Goal: Information Seeking & Learning: Check status

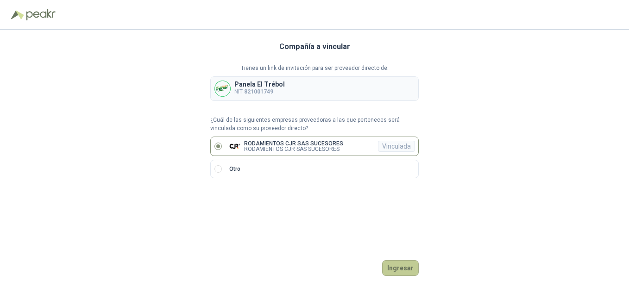
click at [398, 267] on button "Ingresar" at bounding box center [400, 268] width 37 height 16
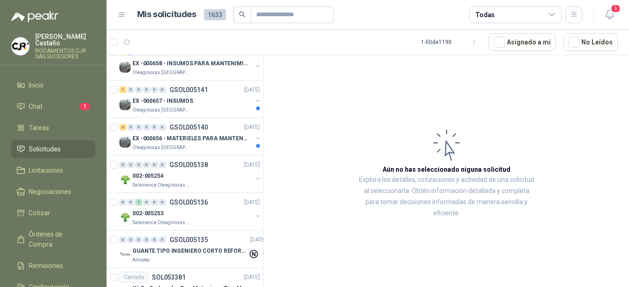
scroll to position [1112, 0]
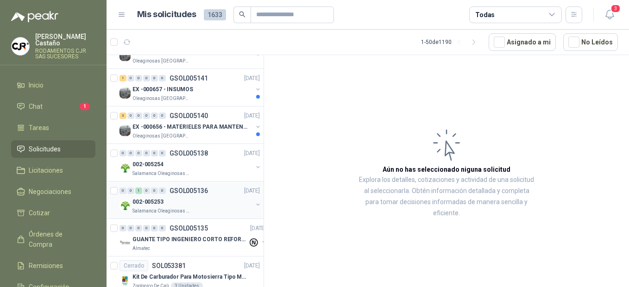
click at [163, 208] on p "Salamanca Oleaginosas SAS" at bounding box center [161, 211] width 58 height 7
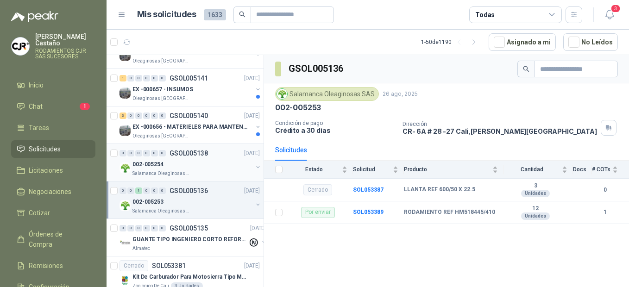
click at [190, 172] on div "Salamanca Oleaginosas SAS" at bounding box center [192, 173] width 120 height 7
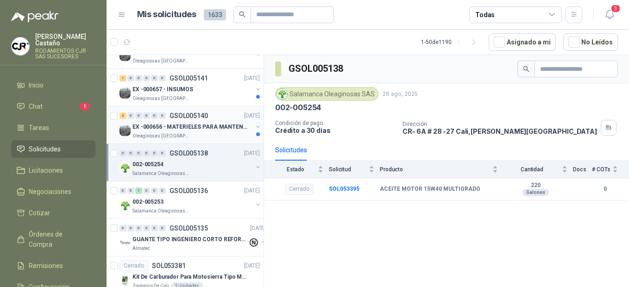
click at [156, 124] on p "EX -000656 - MATERIELES PARA MANTENIMIENTO MECANIC" at bounding box center [189, 127] width 115 height 9
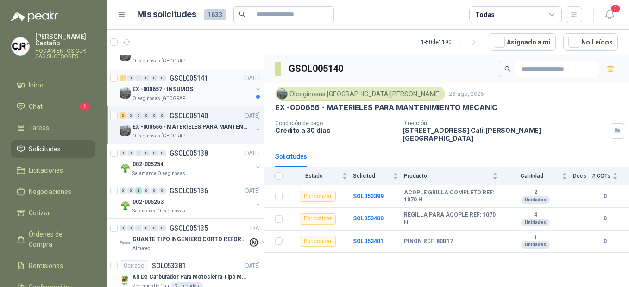
click at [139, 93] on p "EX -000657 - INSUMOS" at bounding box center [162, 89] width 61 height 9
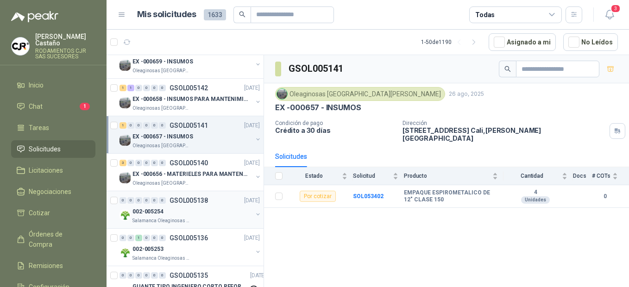
scroll to position [1019, 0]
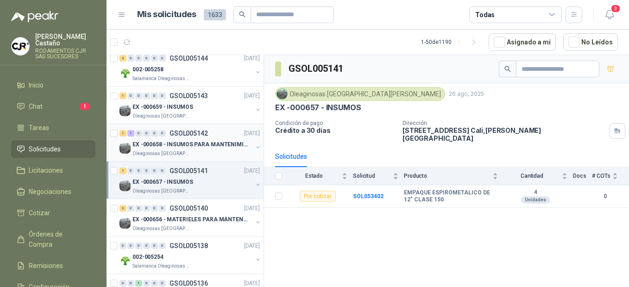
click at [162, 146] on p "EX -000658 - INSUMOS PARA MANTENIMIENTO MECANICO" at bounding box center [189, 144] width 115 height 9
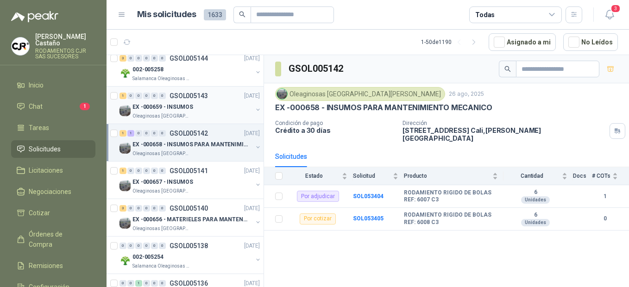
click at [169, 114] on p "Oleaginosas [GEOGRAPHIC_DATA][PERSON_NAME]" at bounding box center [161, 116] width 58 height 7
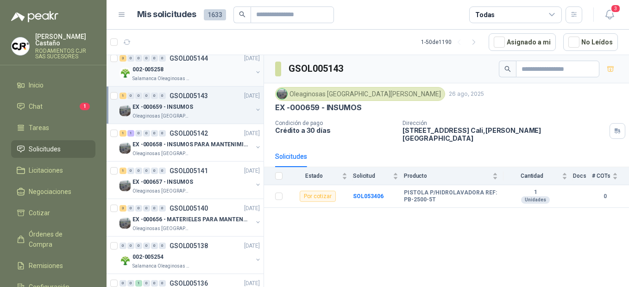
click at [175, 75] on div "002-005258" at bounding box center [192, 69] width 120 height 11
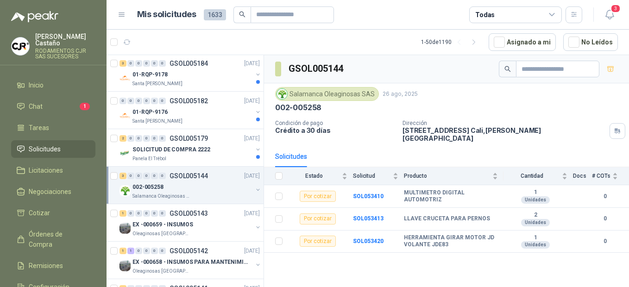
scroll to position [880, 0]
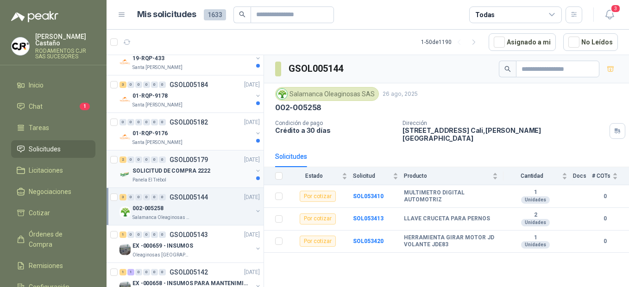
click at [161, 173] on p "SOLICITUD DE COMPRA 2222" at bounding box center [171, 171] width 78 height 9
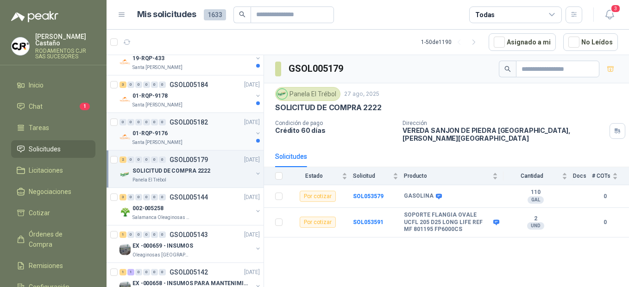
click at [164, 139] on div "01-RQP-9176" at bounding box center [192, 133] width 120 height 11
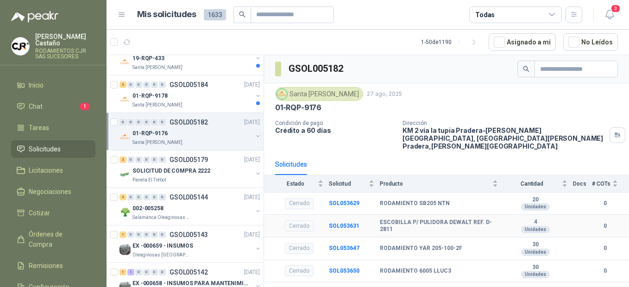
scroll to position [29, 0]
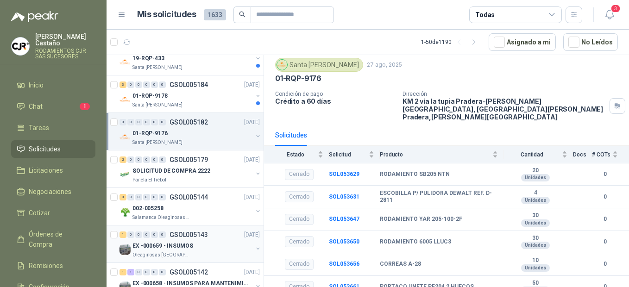
click at [168, 250] on p "EX -000659 - INSUMOS" at bounding box center [162, 246] width 61 height 9
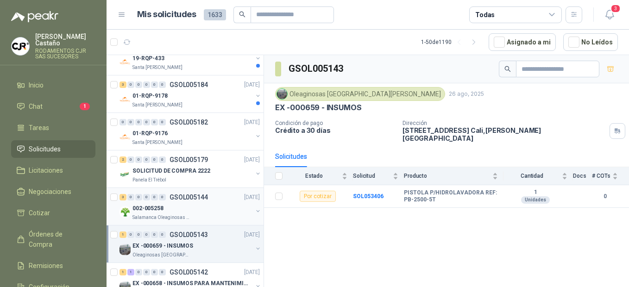
click at [168, 212] on div "002-005258" at bounding box center [192, 208] width 120 height 11
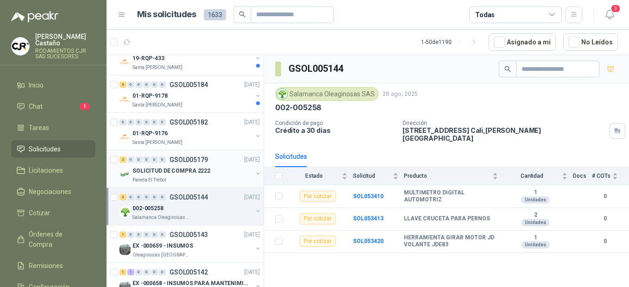
click at [162, 171] on p "SOLICITUD DE COMPRA 2222" at bounding box center [171, 171] width 78 height 9
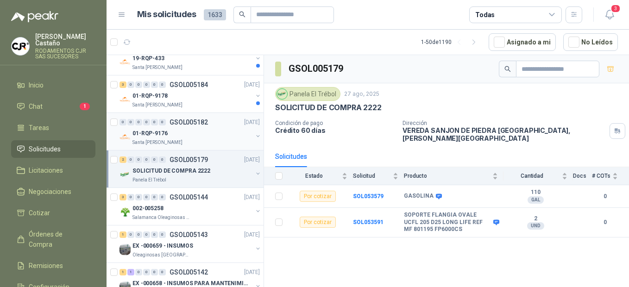
click at [157, 151] on div "2 0 0 0 0 0 GSOL005179 [DATE] SOLICITUD DE COMPRA 2222 Panela El Trébol" at bounding box center [185, 170] width 157 height 38
click at [159, 140] on p "Santa [PERSON_NAME]" at bounding box center [157, 142] width 50 height 7
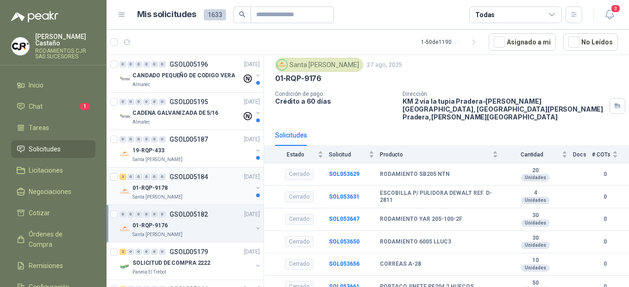
scroll to position [788, 0]
click at [145, 192] on p "01-RQP-9178" at bounding box center [149, 188] width 35 height 9
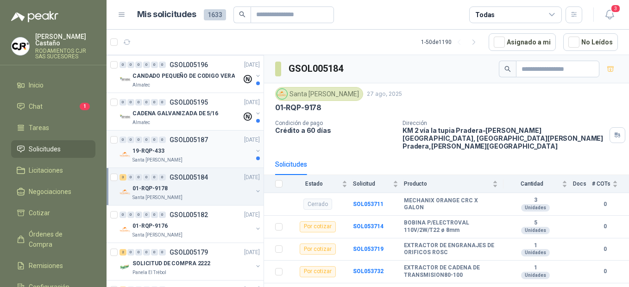
click at [158, 153] on p "19-RQP-433" at bounding box center [148, 151] width 32 height 9
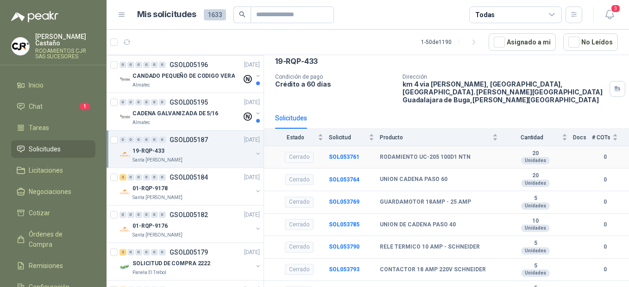
scroll to position [52, 0]
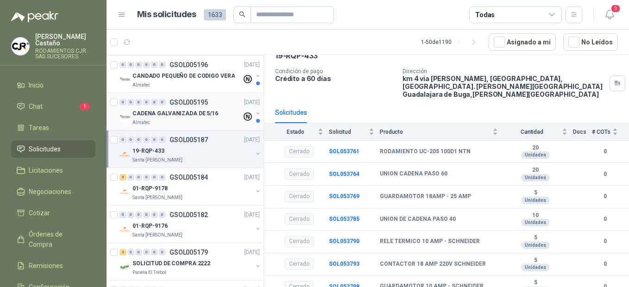
click at [154, 115] on p "CADENA GALVANIZADA DE 5/16" at bounding box center [175, 113] width 86 height 9
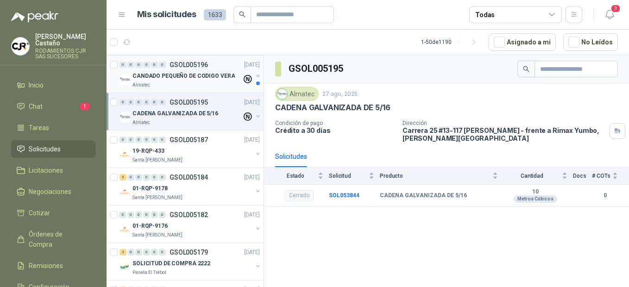
click at [156, 79] on p "CANDADO PEQUEÑO DE CODIGO VERA" at bounding box center [183, 76] width 102 height 9
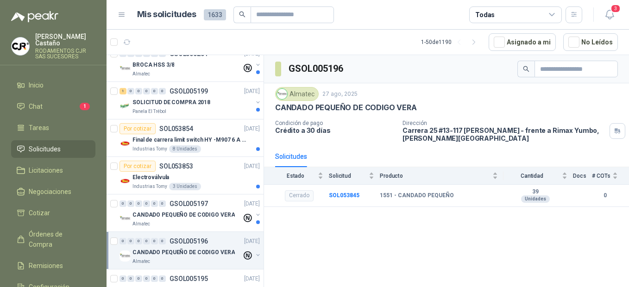
scroll to position [602, 0]
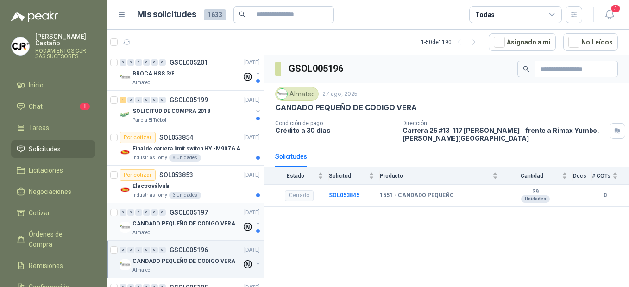
click at [145, 222] on p "CANDADO PEQUEÑO DE CODIGO VERA" at bounding box center [183, 224] width 102 height 9
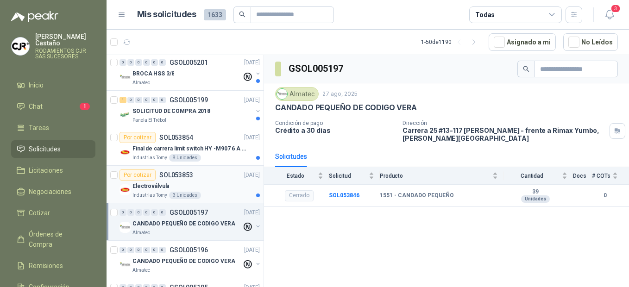
click at [169, 189] on div "Electroválvula" at bounding box center [195, 186] width 127 height 11
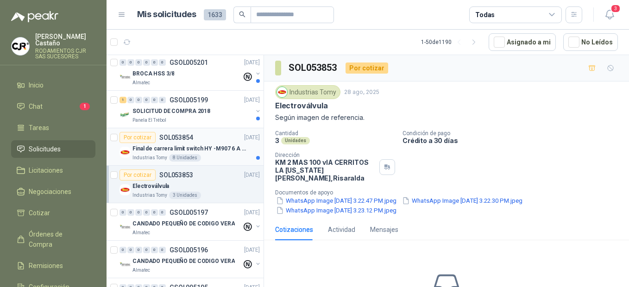
click at [189, 156] on div "8 Unidades" at bounding box center [185, 157] width 32 height 7
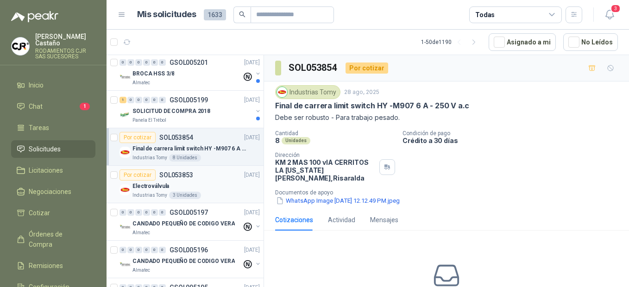
click at [156, 183] on p "Electroválvula" at bounding box center [150, 186] width 37 height 9
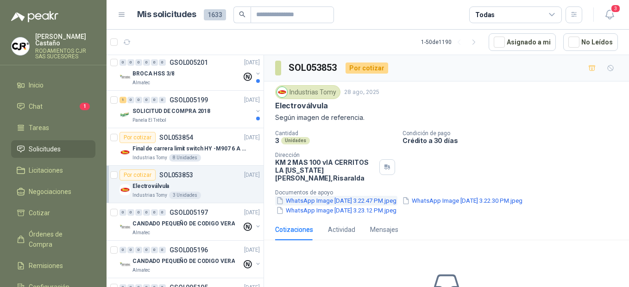
click at [322, 196] on button "WhatsApp Image [DATE] 3.22.47 PM.jpeg" at bounding box center [336, 201] width 122 height 10
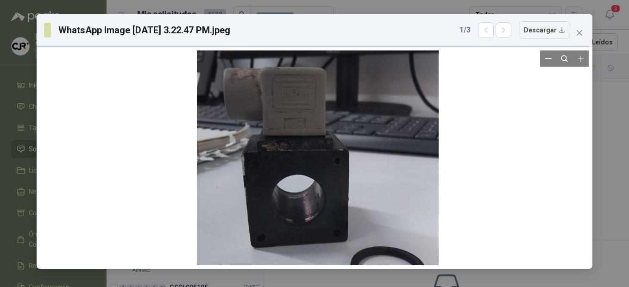
drag, startPoint x: 332, startPoint y: 142, endPoint x: 336, endPoint y: 220, distance: 78.4
click at [336, 220] on div at bounding box center [318, 205] width 242 height 430
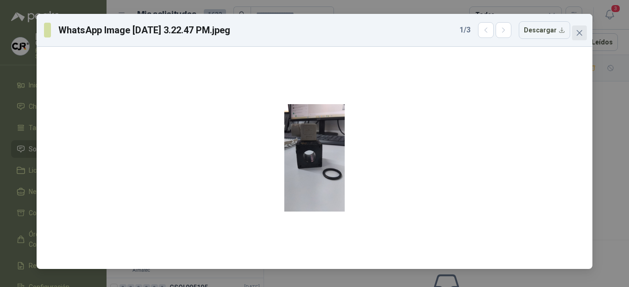
click at [581, 34] on icon "close" at bounding box center [580, 33] width 6 height 6
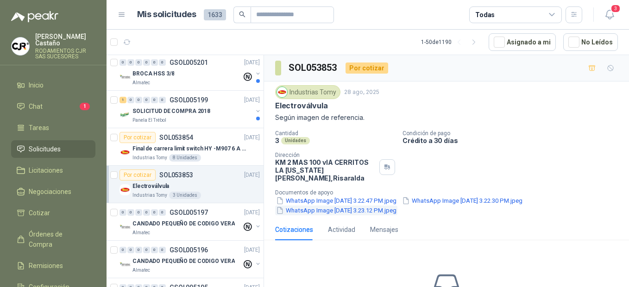
click at [397, 206] on button "WhatsApp Image [DATE] 3.23.12 PM.jpeg" at bounding box center [336, 211] width 122 height 10
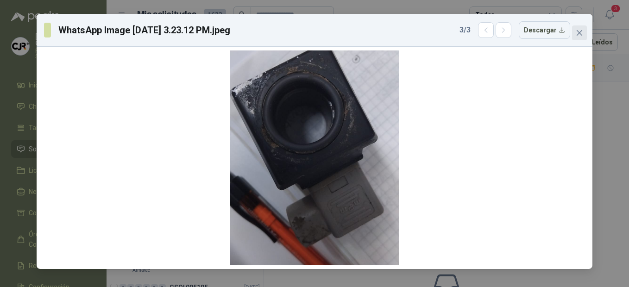
click at [579, 30] on icon "close" at bounding box center [579, 32] width 7 height 7
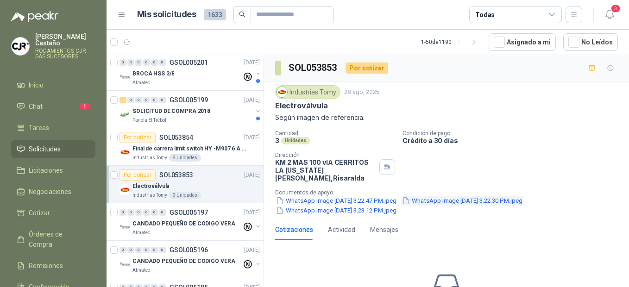
click at [494, 196] on button "WhatsApp Image [DATE] 3.22.30 PM.jpeg" at bounding box center [462, 201] width 122 height 10
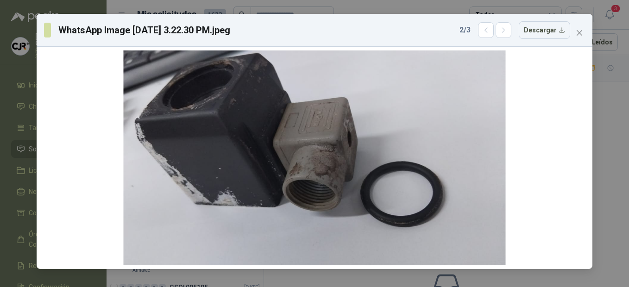
click at [599, 142] on div "WhatsApp Image [DATE] 3.22.30 PM.jpeg 2 / 3 Descargar" at bounding box center [314, 143] width 629 height 287
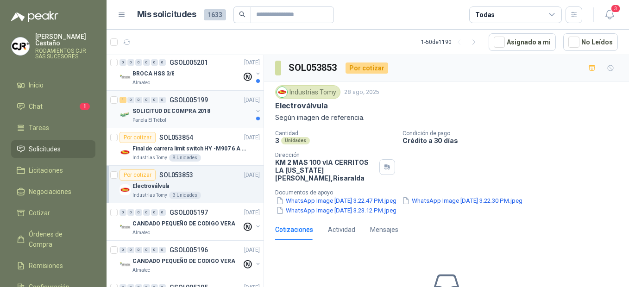
click at [168, 113] on p "SOLICITUD DE COMPRA 2018" at bounding box center [171, 111] width 78 height 9
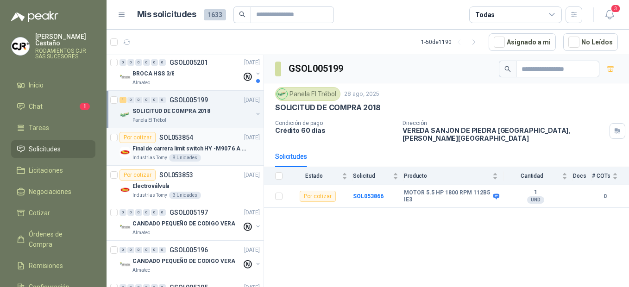
click at [181, 153] on p "Final de carrera limit switch HY -M907 6 A - 250 V a.c" at bounding box center [189, 149] width 115 height 9
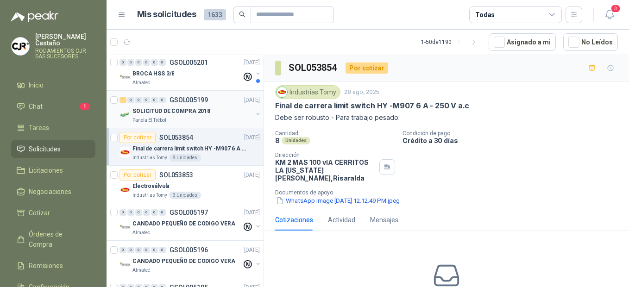
click at [184, 113] on p "SOLICITUD DE COMPRA 2018" at bounding box center [171, 111] width 78 height 9
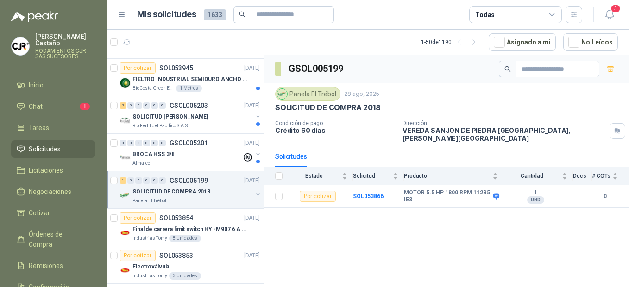
scroll to position [510, 0]
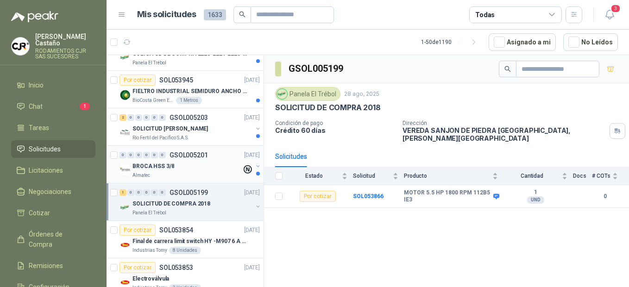
click at [156, 162] on p "BROCA HSS 3/8" at bounding box center [153, 166] width 42 height 9
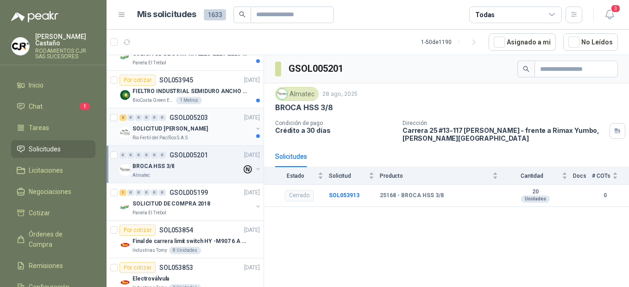
click at [162, 132] on p "SOLICITUD [PERSON_NAME]" at bounding box center [170, 129] width 76 height 9
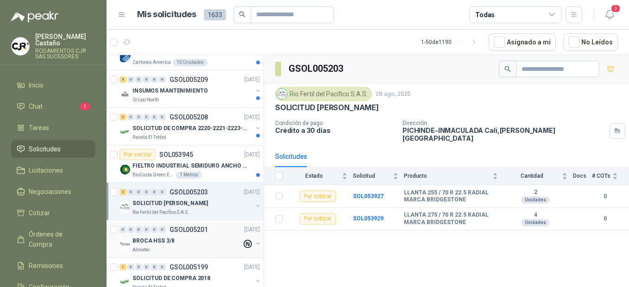
scroll to position [417, 0]
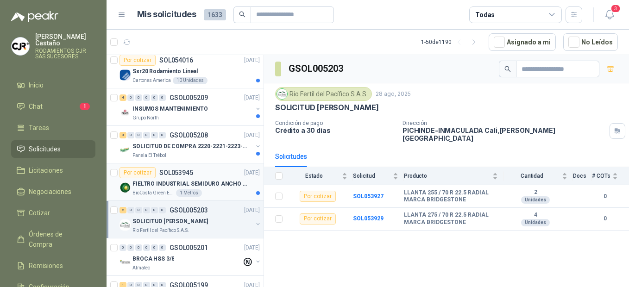
click at [162, 192] on p "BioCosta Green Energy S.A.S" at bounding box center [153, 192] width 42 height 7
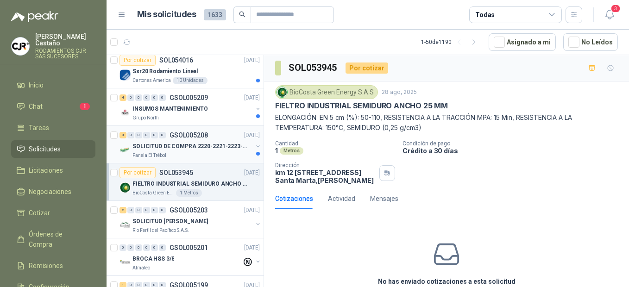
click at [169, 153] on div "Panela El Trébol" at bounding box center [192, 155] width 120 height 7
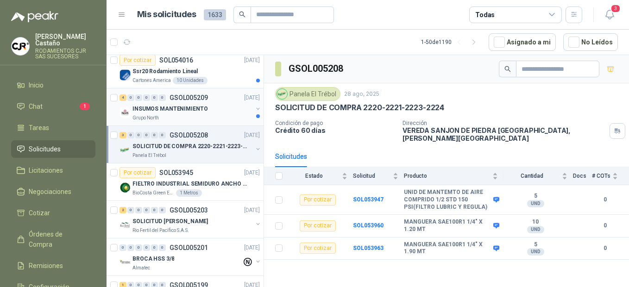
click at [151, 116] on p "Grupo North" at bounding box center [145, 117] width 26 height 7
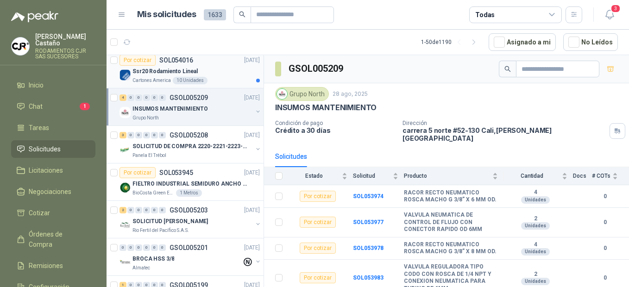
click at [162, 71] on p "Ssr20 Rodamiento Lineal" at bounding box center [164, 71] width 65 height 9
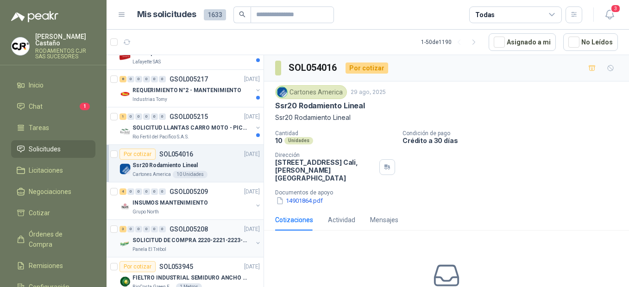
scroll to position [278, 0]
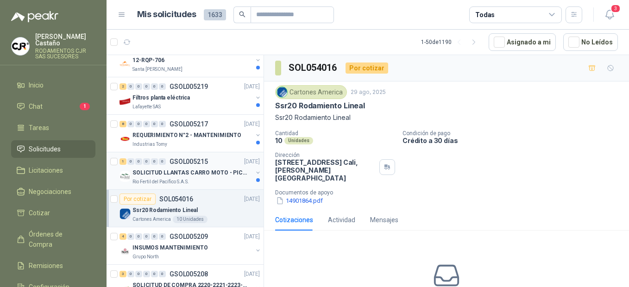
click at [160, 178] on p "Rio Fertil del Pacífico S.A.S." at bounding box center [160, 181] width 57 height 7
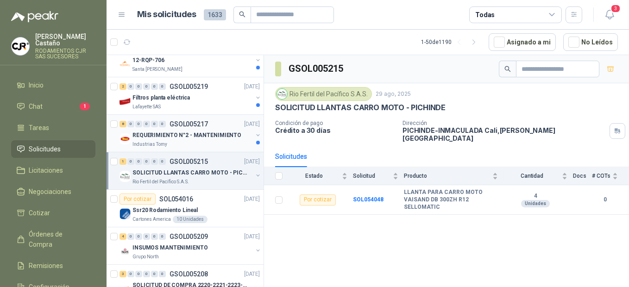
click at [126, 133] on div "REQUERIMIENTO N°2 - MANTENIMIENTO Industrias Tomy" at bounding box center [191, 139] width 142 height 19
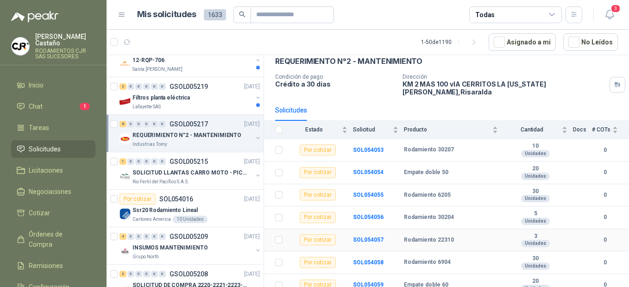
scroll to position [69, 0]
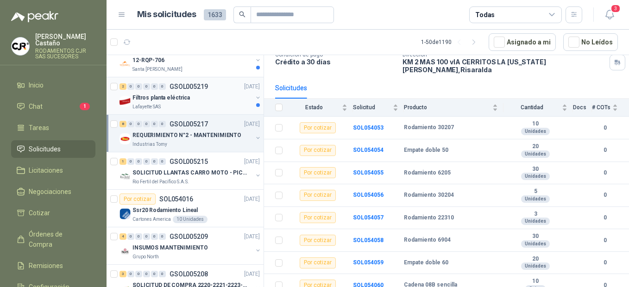
click at [164, 100] on p "Filtros planta eléctrica" at bounding box center [160, 98] width 57 height 9
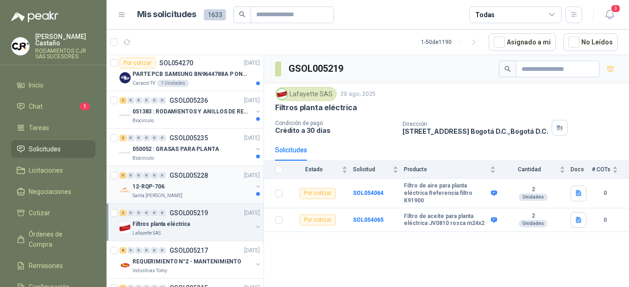
scroll to position [139, 0]
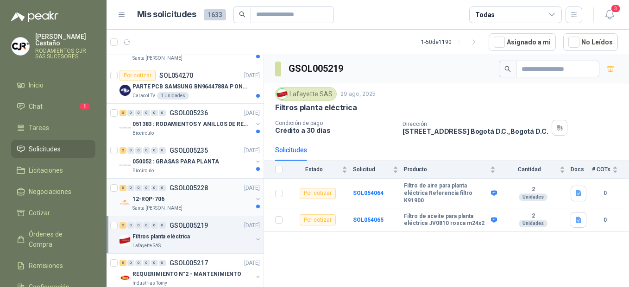
click at [155, 201] on p "12-RQP-706" at bounding box center [148, 199] width 32 height 9
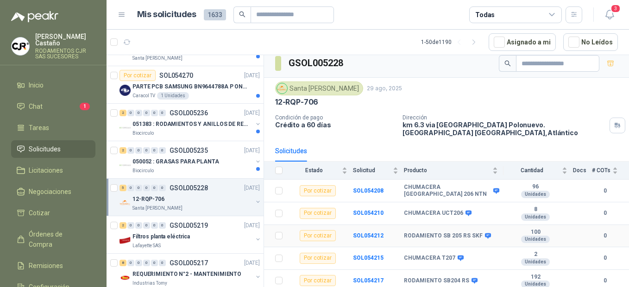
scroll to position [7, 0]
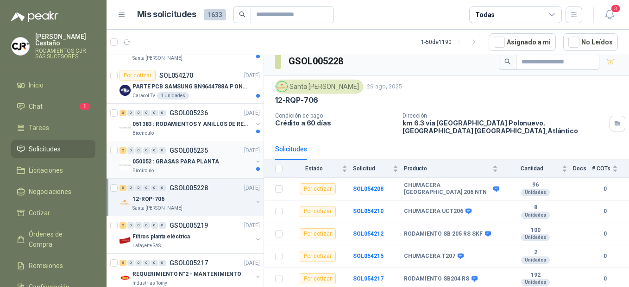
click at [162, 157] on div "050052 : GRASAS PARA PLANTA" at bounding box center [192, 161] width 120 height 11
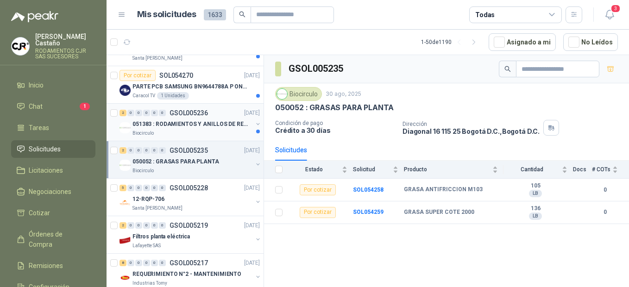
click at [162, 130] on div "Biocirculo" at bounding box center [192, 133] width 120 height 7
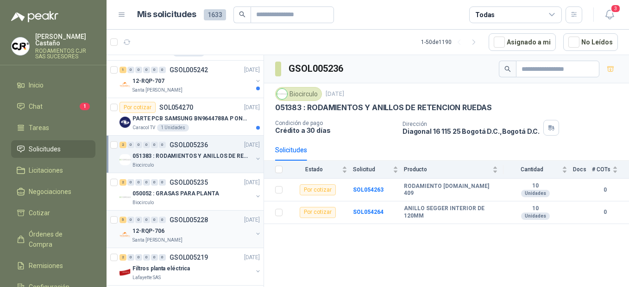
scroll to position [93, 0]
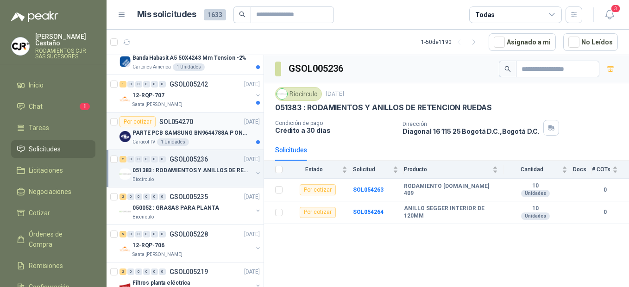
click at [170, 141] on div "1 Unidades" at bounding box center [173, 142] width 32 height 7
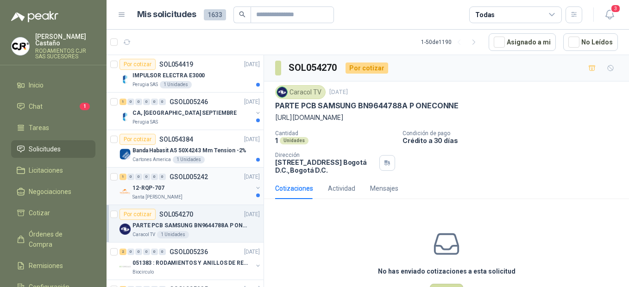
click at [170, 197] on p "Santa [PERSON_NAME]" at bounding box center [157, 197] width 50 height 7
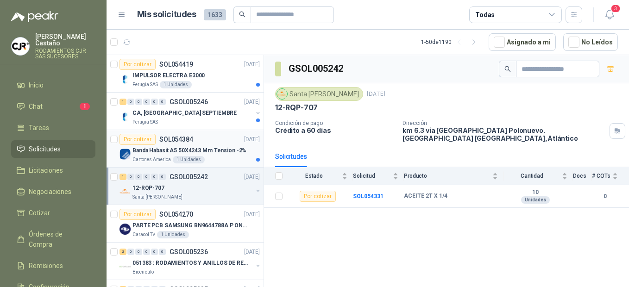
click at [170, 153] on p "Banda Habasit A5 50X4243 Mm Tension -2%" at bounding box center [189, 150] width 114 height 9
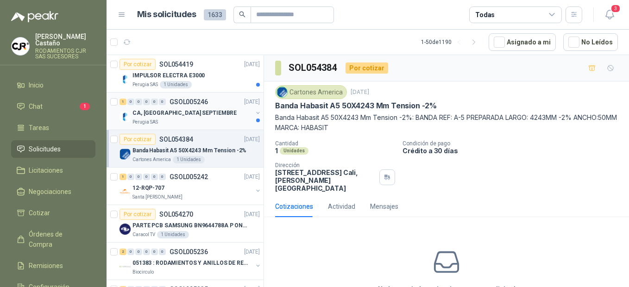
click at [157, 114] on p "CA, [GEOGRAPHIC_DATA] SEPTIEMBRE" at bounding box center [184, 113] width 104 height 9
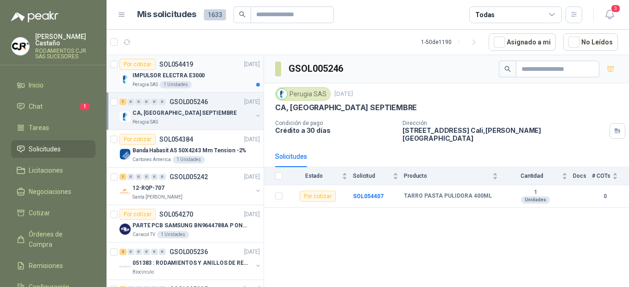
click at [171, 81] on div "IMPULSOR ELECTRA E3000" at bounding box center [195, 75] width 127 height 11
